Goal: Complete application form

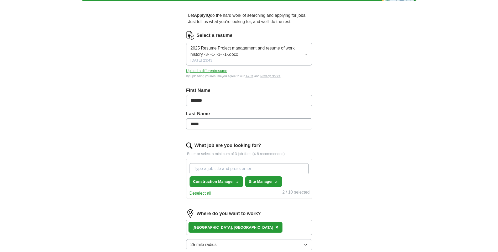
scroll to position [52, 0]
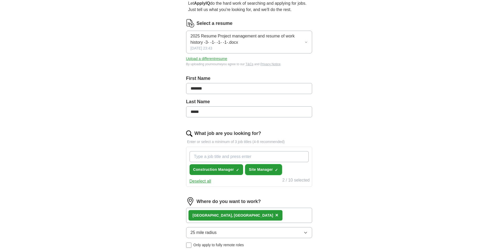
click at [263, 168] on span "Site Manager" at bounding box center [261, 170] width 24 height 6
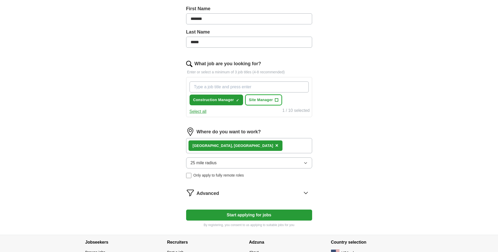
scroll to position [131, 0]
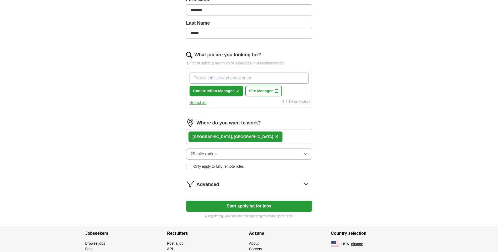
click at [251, 206] on button "Start applying for jobs" at bounding box center [249, 206] width 126 height 11
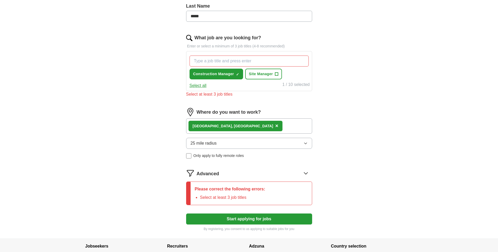
scroll to position [157, 0]
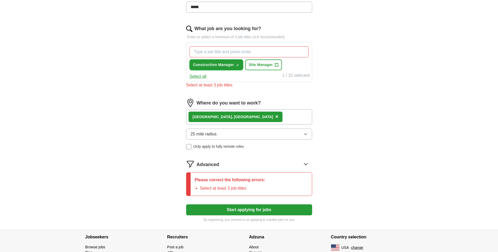
click at [0, 0] on span "×" at bounding box center [0, 0] width 0 height 0
click at [201, 77] on button "Select all" at bounding box center [197, 76] width 17 height 6
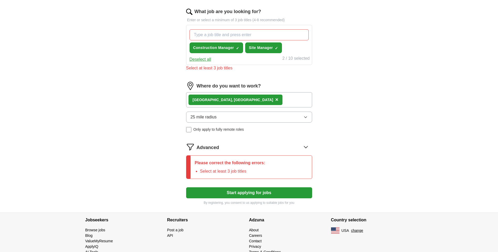
scroll to position [184, 0]
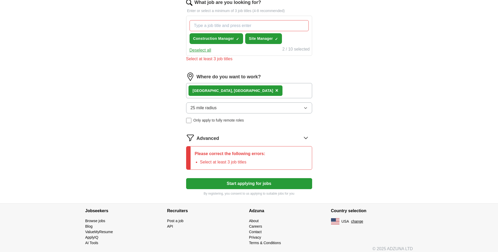
click at [304, 107] on icon "button" at bounding box center [305, 108] width 4 height 4
drag, startPoint x: 245, startPoint y: 118, endPoint x: 250, endPoint y: 120, distance: 5.2
click at [245, 119] on label "Only apply to fully remote roles" at bounding box center [249, 121] width 126 height 6
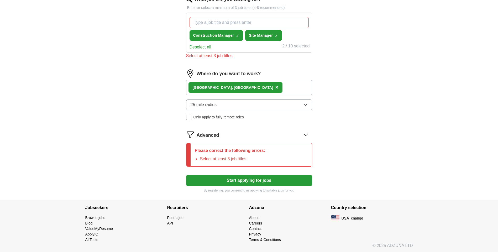
scroll to position [188, 0]
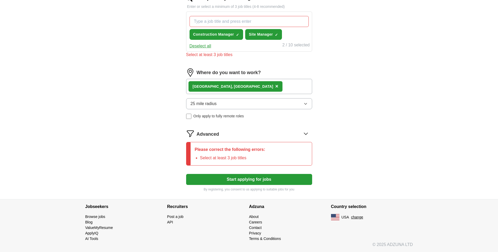
click at [245, 156] on li "Select at least 3 job titles" at bounding box center [232, 158] width 65 height 6
click at [246, 150] on p "Please correct the following errors:" at bounding box center [230, 150] width 71 height 6
click at [304, 134] on icon at bounding box center [306, 134] width 8 height 8
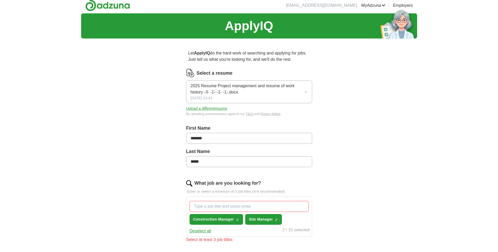
scroll to position [0, 0]
